Goal: Navigation & Orientation: Find specific page/section

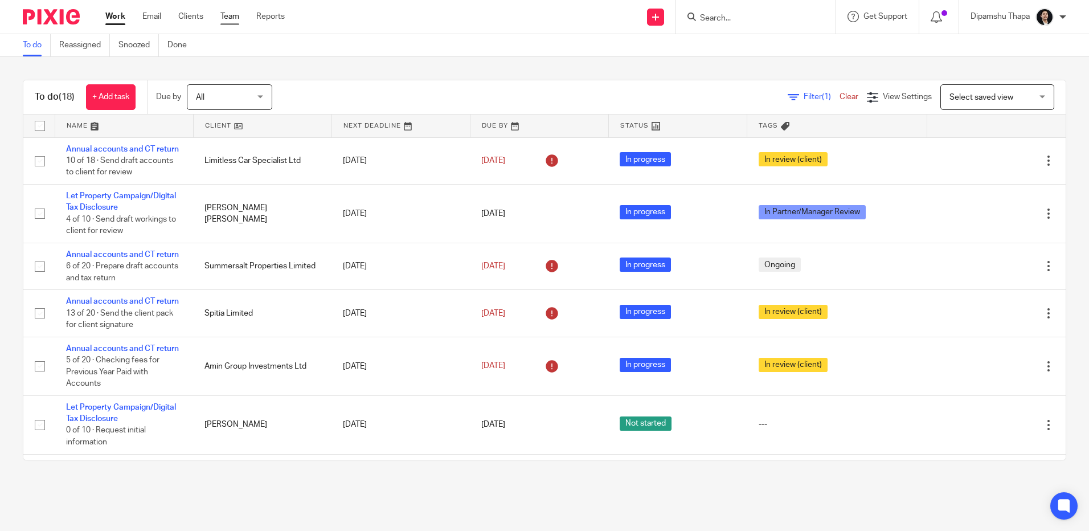
click at [227, 18] on link "Team" at bounding box center [229, 16] width 19 height 11
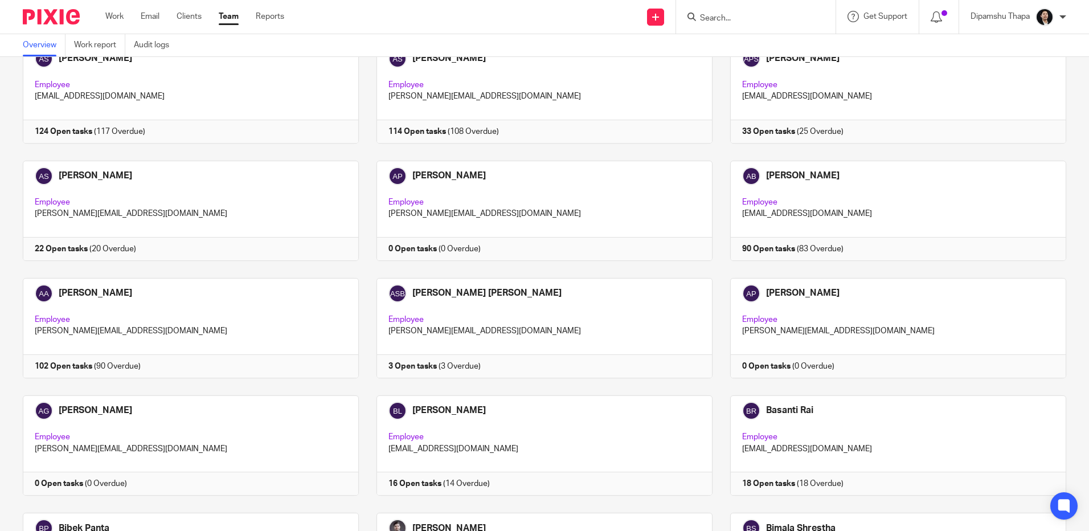
scroll to position [342, 0]
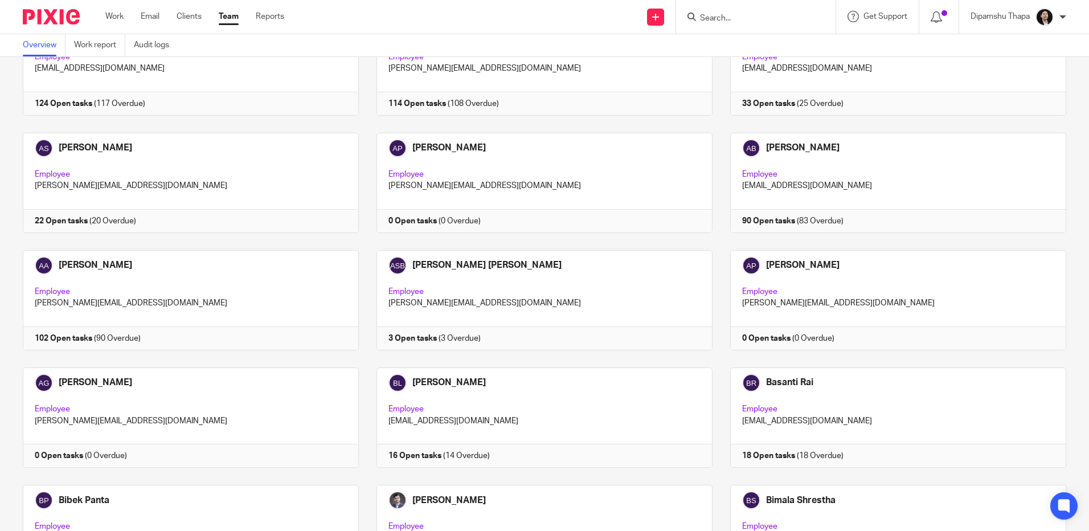
click at [274, 163] on link at bounding box center [182, 183] width 354 height 100
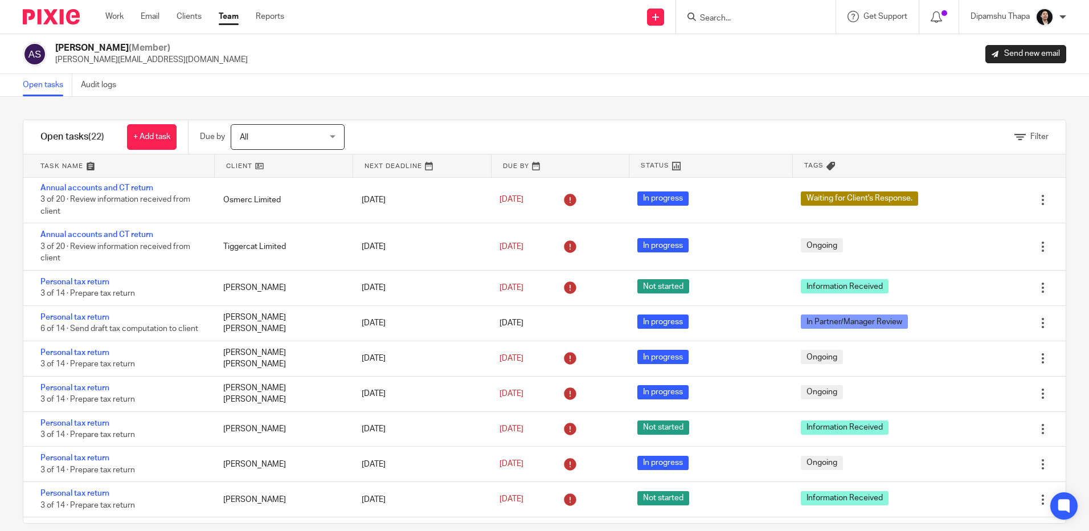
scroll to position [546, 0]
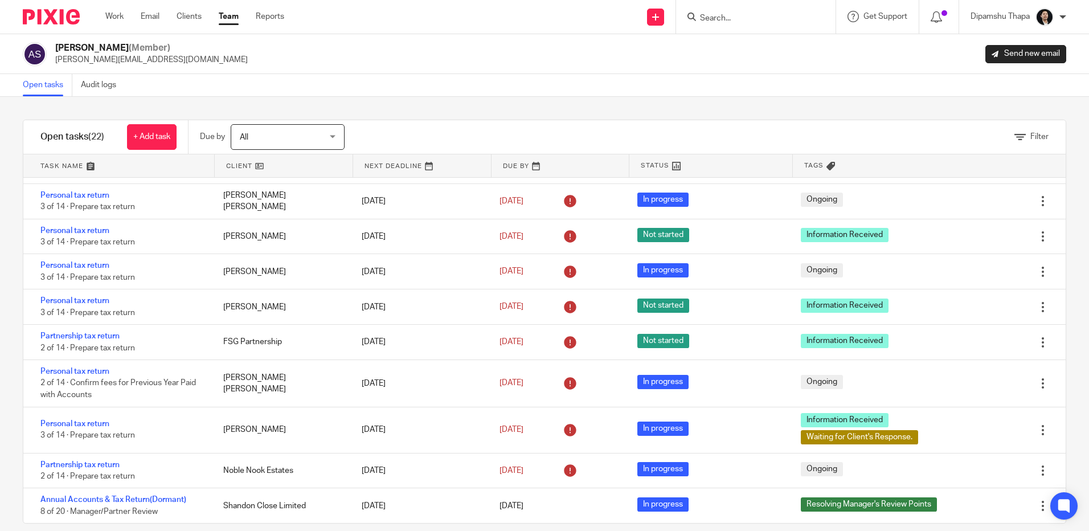
click at [73, 18] on img at bounding box center [51, 16] width 57 height 15
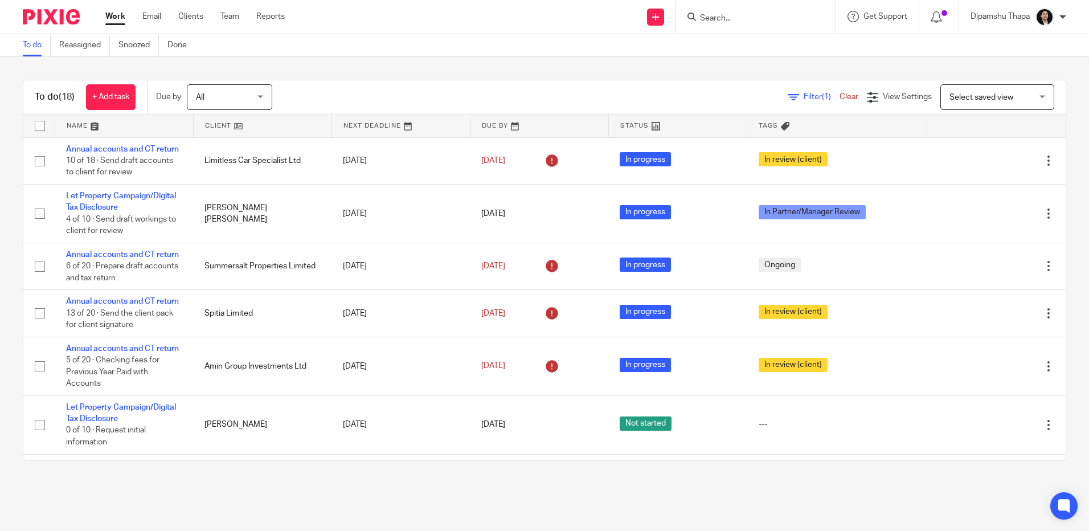
click at [218, 14] on ul "Work Email Clients Team Reports" at bounding box center [203, 16] width 197 height 11
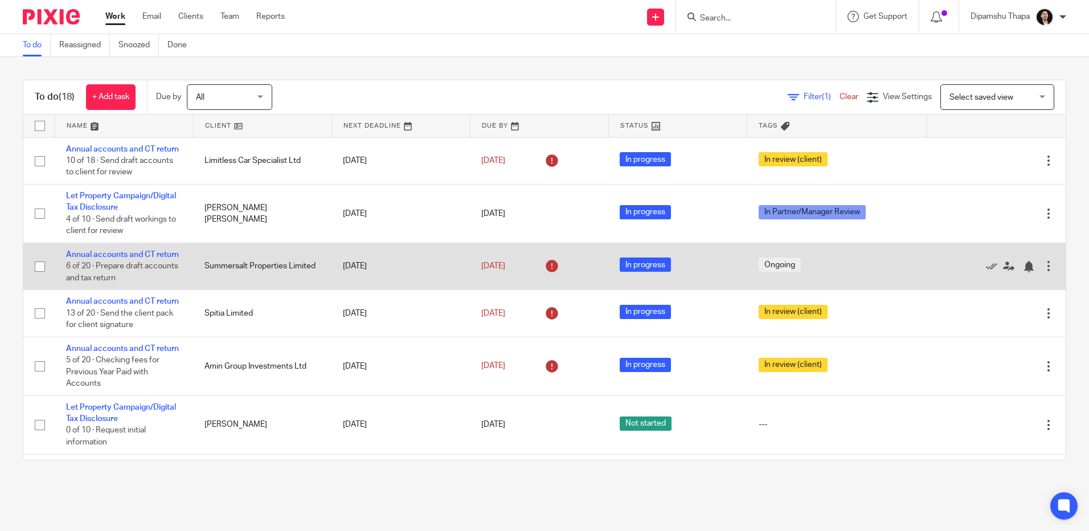
click at [230, 12] on link "Team" at bounding box center [229, 16] width 19 height 11
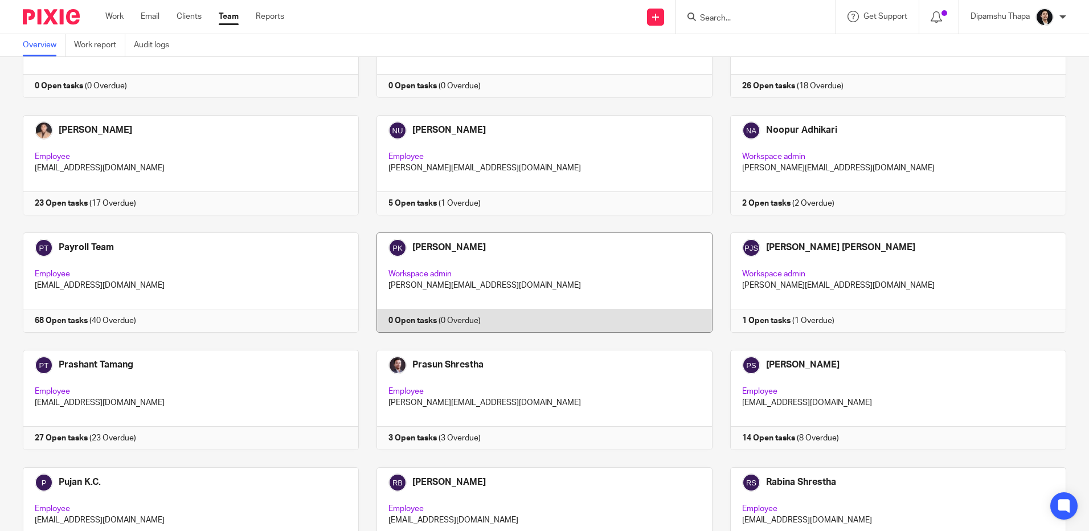
scroll to position [1652, 0]
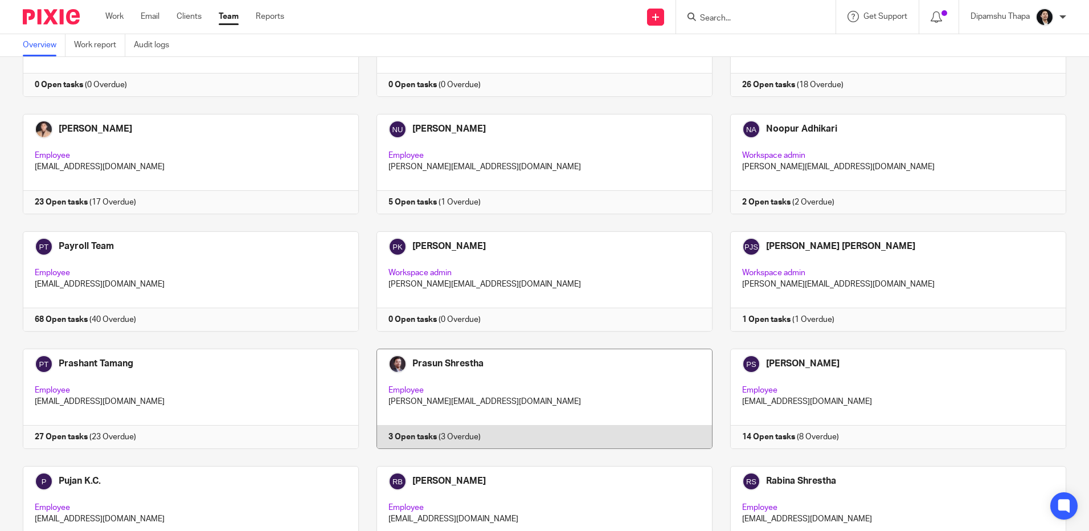
click at [400, 382] on link at bounding box center [536, 399] width 354 height 100
